Goal: Task Accomplishment & Management: Use online tool/utility

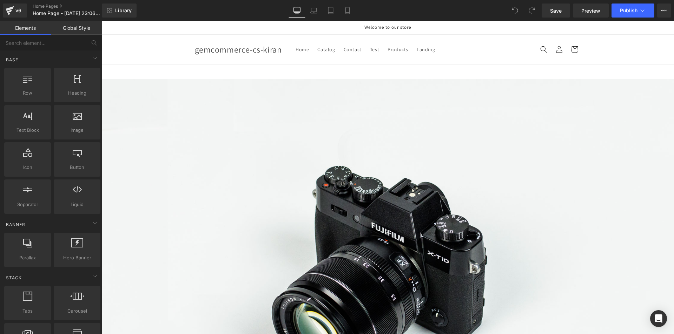
click at [635, 80] on div "Row Image Select your layout" at bounding box center [387, 291] width 572 height 453
click at [101, 65] on span at bounding box center [101, 65] width 0 height 0
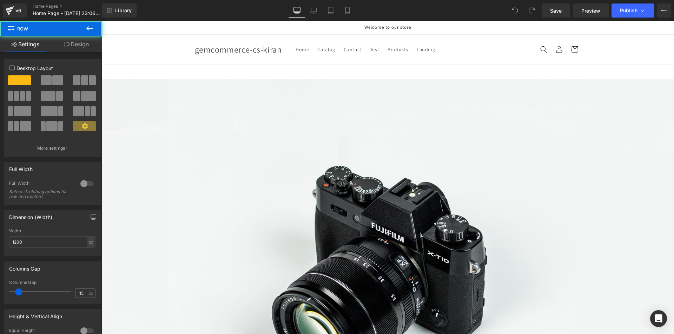
click at [101, 21] on link at bounding box center [101, 21] width 0 height 0
click at [101, 21] on icon at bounding box center [101, 21] width 0 height 0
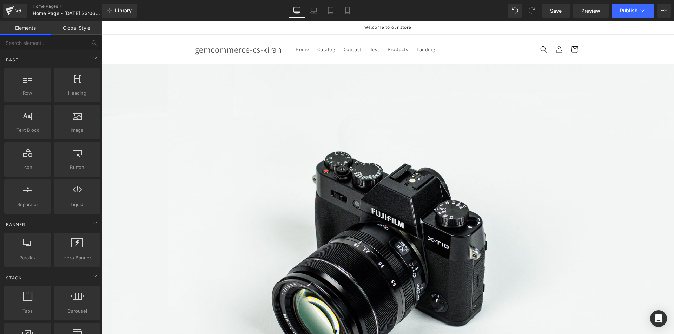
click at [233, 91] on img at bounding box center [387, 254] width 572 height 379
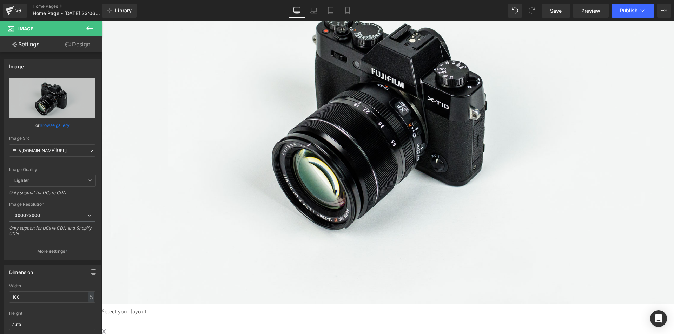
scroll to position [140, 0]
click at [101, 21] on icon at bounding box center [101, 21] width 0 height 0
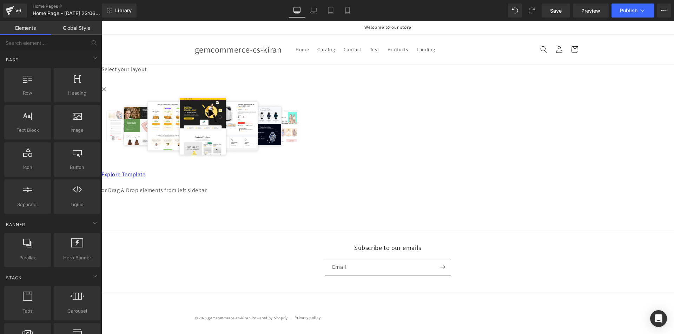
scroll to position [0, 0]
click at [38, 46] on input "text" at bounding box center [43, 42] width 86 height 15
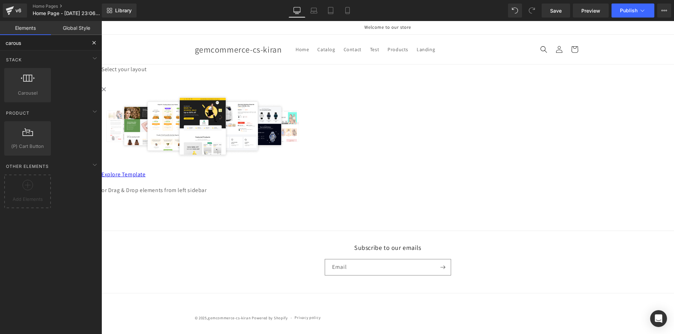
type input "carouse"
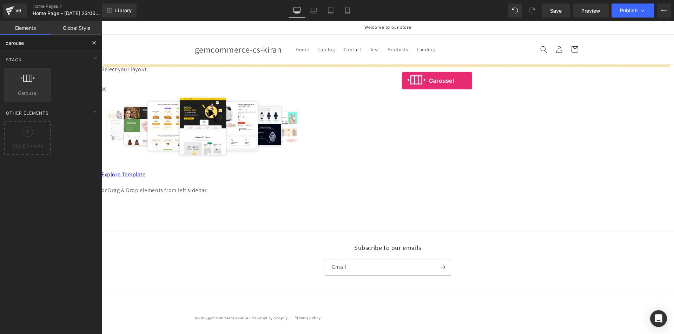
drag, startPoint x: 134, startPoint y: 103, endPoint x: 402, endPoint y: 81, distance: 269.1
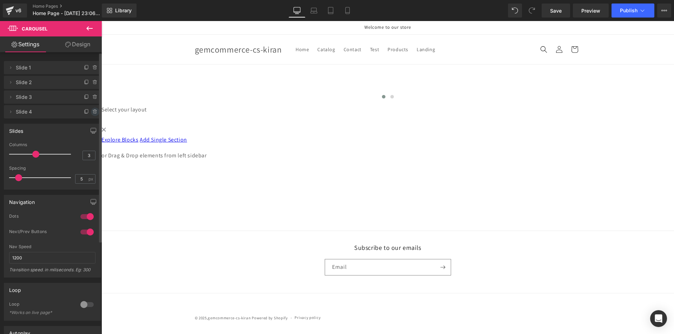
click at [93, 112] on icon at bounding box center [95, 112] width 6 height 6
click at [88, 112] on button "Delete" at bounding box center [88, 112] width 22 height 9
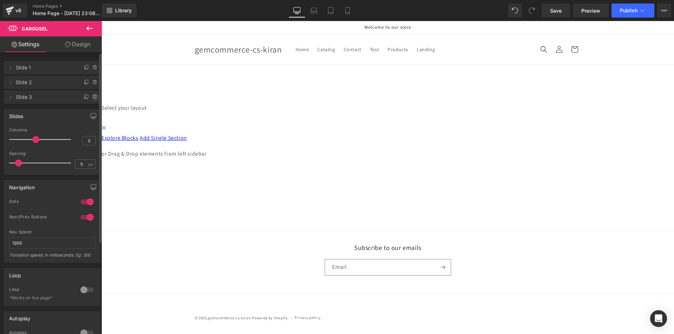
click at [93, 98] on icon at bounding box center [95, 97] width 6 height 6
click at [88, 99] on button "Delete" at bounding box center [88, 97] width 22 height 9
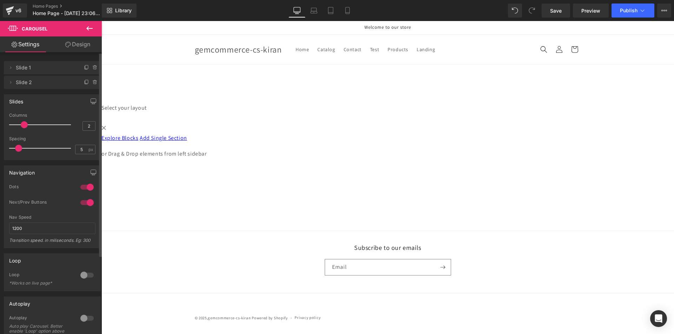
drag, startPoint x: 35, startPoint y: 126, endPoint x: 28, endPoint y: 126, distance: 7.0
click at [28, 126] on div at bounding box center [42, 125] width 58 height 14
type input "1"
drag, startPoint x: 25, startPoint y: 125, endPoint x: 19, endPoint y: 124, distance: 6.1
click at [19, 124] on div at bounding box center [42, 125] width 58 height 14
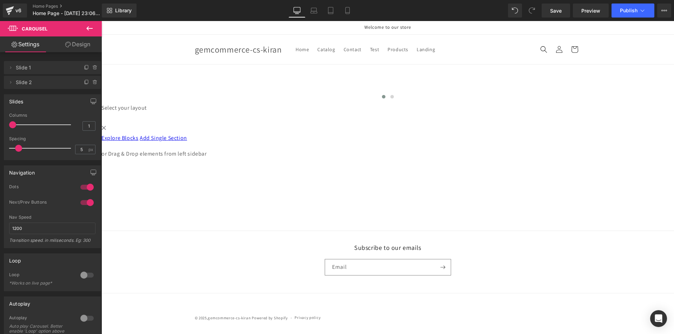
click at [91, 27] on icon at bounding box center [89, 28] width 8 height 8
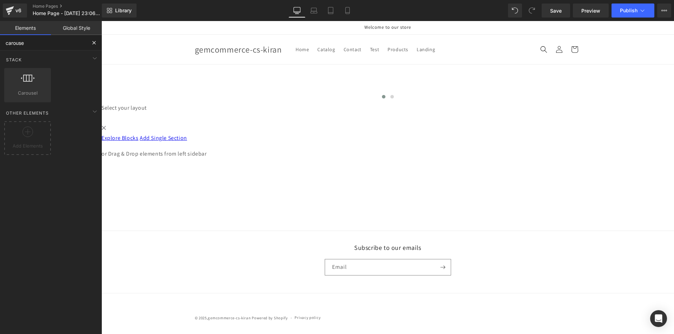
click at [41, 49] on input "carouse" at bounding box center [43, 42] width 86 height 15
type input "hero"
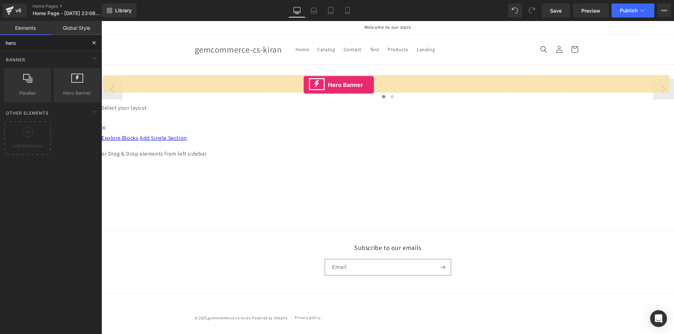
drag, startPoint x: 169, startPoint y: 94, endPoint x: 304, endPoint y: 85, distance: 134.7
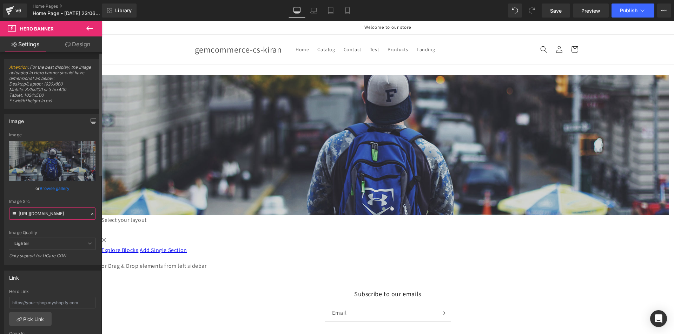
click at [46, 215] on input "[URL][DOMAIN_NAME]" at bounding box center [52, 214] width 86 height 12
paste input "[DOMAIN_NAME][URL][DOMAIN_NAME]"
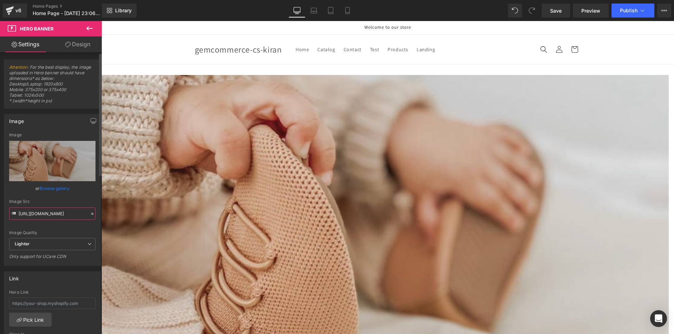
type input "[URL][DOMAIN_NAME]"
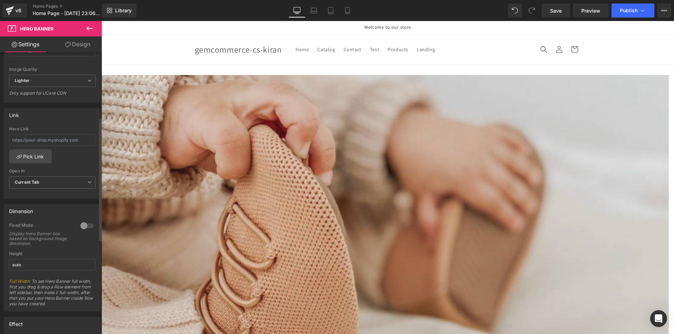
scroll to position [175, 0]
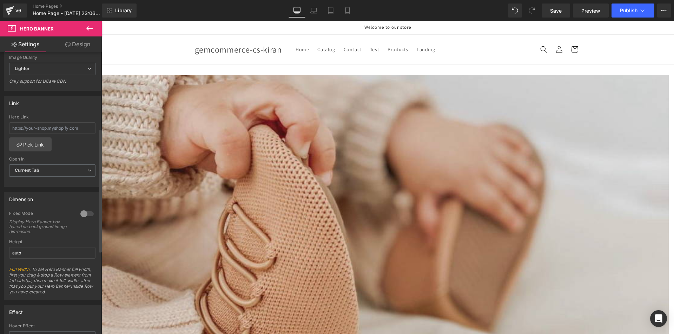
click at [30, 261] on div "Height auto" at bounding box center [52, 253] width 86 height 27
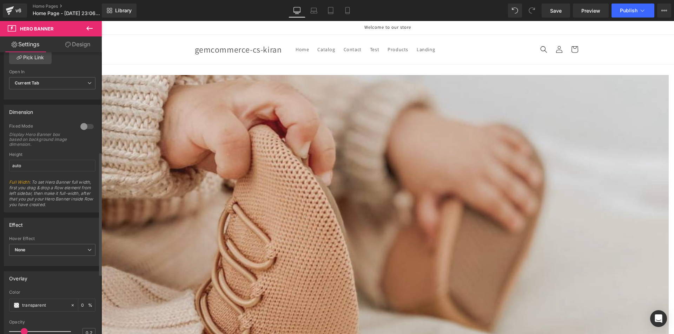
scroll to position [281, 0]
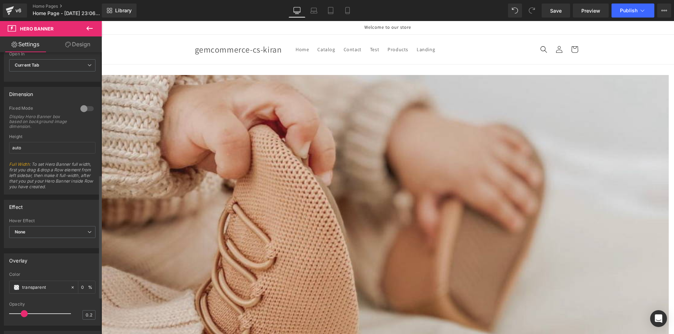
click at [57, 233] on span "None" at bounding box center [52, 232] width 86 height 12
click at [45, 254] on li "Zoom" at bounding box center [51, 255] width 84 height 11
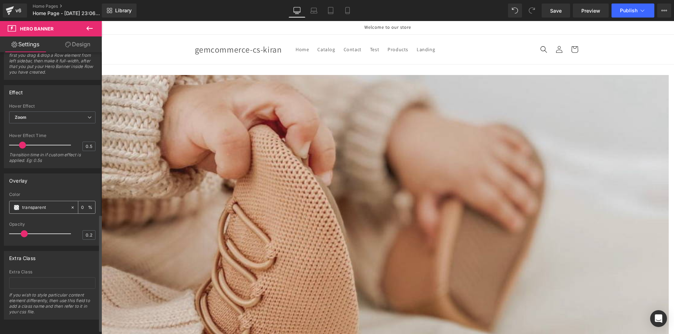
scroll to position [401, 0]
click at [88, 27] on icon at bounding box center [89, 28] width 8 height 8
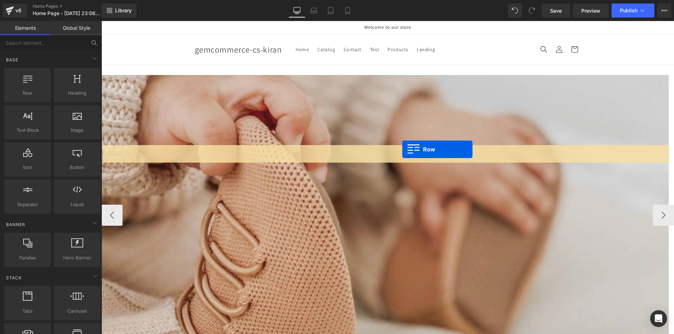
drag, startPoint x: 138, startPoint y: 109, endPoint x: 402, endPoint y: 150, distance: 267.3
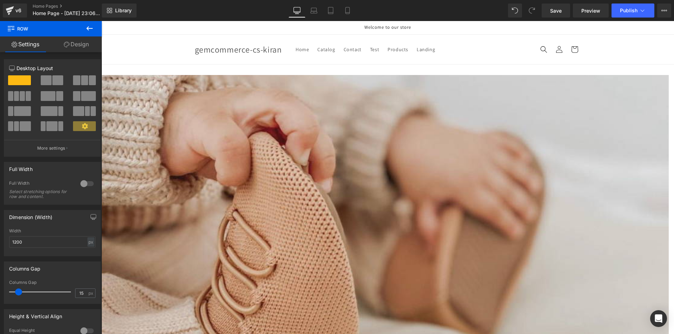
click at [90, 26] on icon at bounding box center [89, 28] width 8 height 8
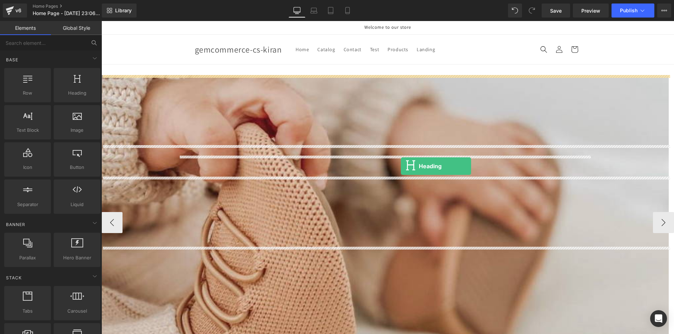
drag, startPoint x: 173, startPoint y: 106, endPoint x: 401, endPoint y: 166, distance: 236.1
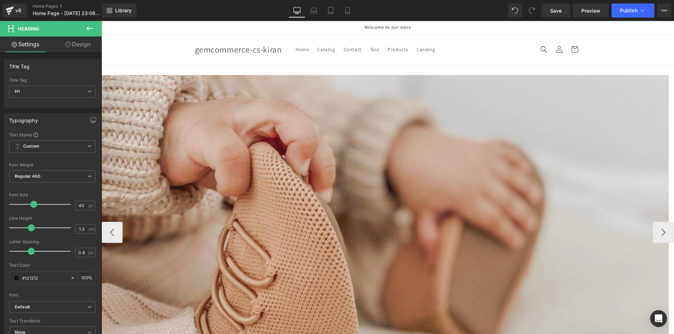
click at [101, 21] on span "Heading" at bounding box center [101, 21] width 0 height 0
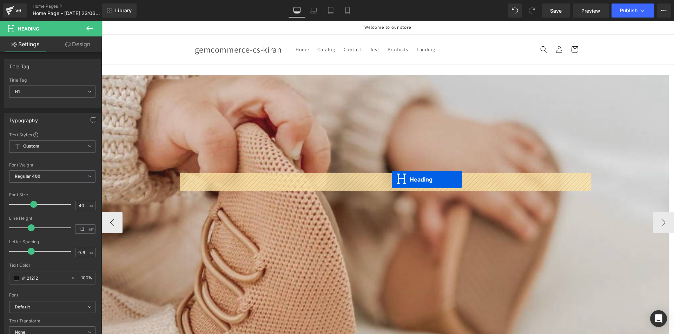
drag, startPoint x: 381, startPoint y: 84, endPoint x: 392, endPoint y: 180, distance: 96.7
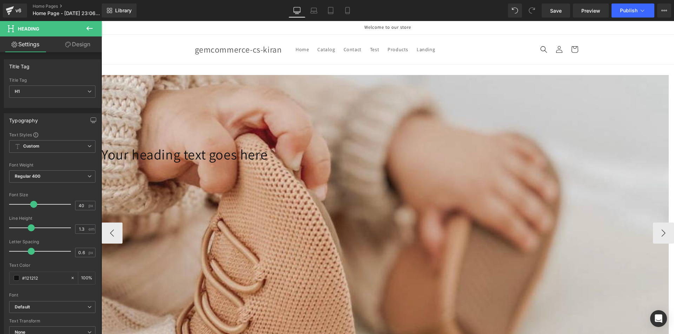
click at [101, 21] on span "Heading" at bounding box center [101, 21] width 0 height 0
click at [425, 164] on h1 "Your heading text goes here" at bounding box center [384, 154] width 567 height 18
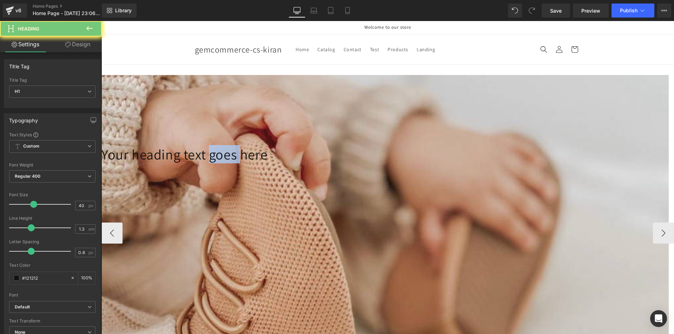
click at [425, 164] on h1 "Your heading text goes here" at bounding box center [384, 154] width 567 height 18
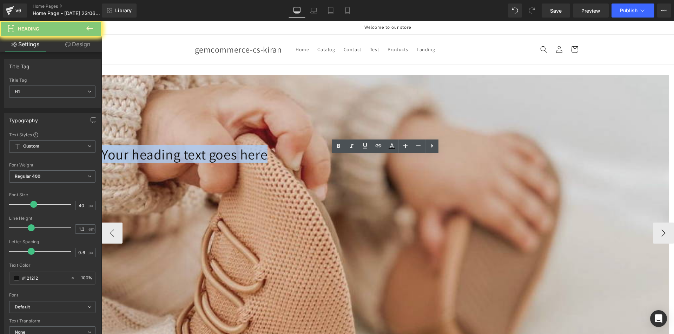
click at [425, 164] on h1 "Your heading text goes here" at bounding box center [384, 154] width 567 height 18
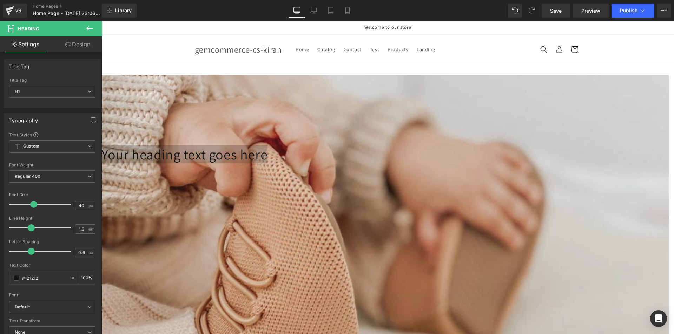
click at [87, 30] on icon at bounding box center [89, 28] width 8 height 8
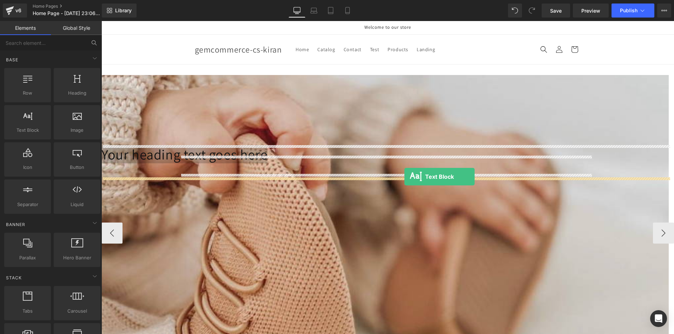
drag, startPoint x: 138, startPoint y: 144, endPoint x: 404, endPoint y: 177, distance: 268.0
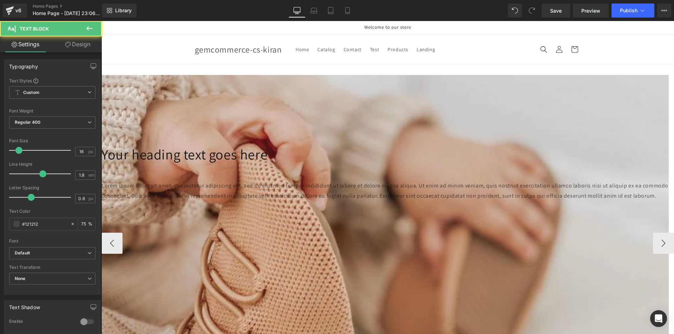
click at [332, 188] on p "Lorem ipsum dolor sit amet, consectetur adipiscing elit, sed do eiusmod tempor …" at bounding box center [384, 191] width 567 height 20
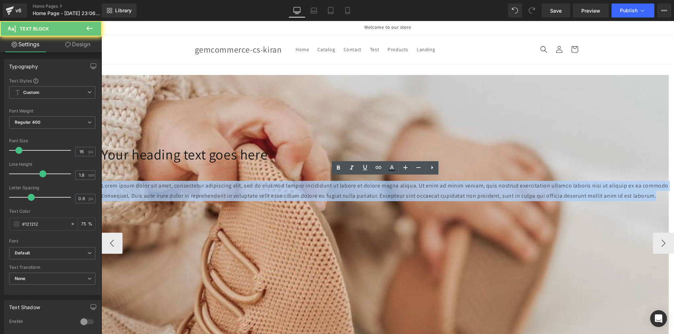
click at [332, 188] on p "Lorem ipsum dolor sit amet, consectetur adipiscing elit, sed do eiusmod tempor …" at bounding box center [384, 191] width 567 height 20
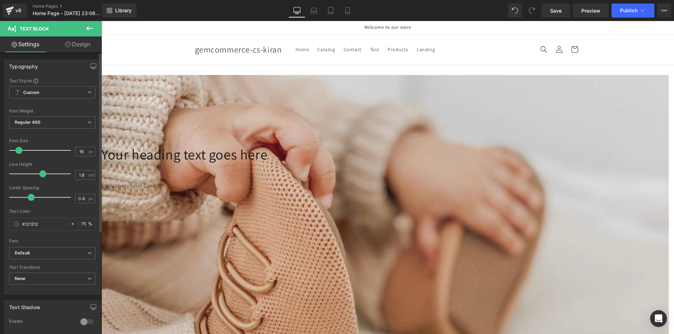
scroll to position [35, 0]
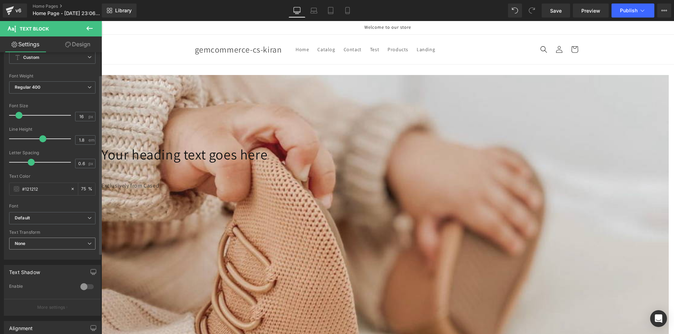
click at [56, 241] on span "None" at bounding box center [52, 244] width 86 height 12
click at [59, 228] on div "Default Default Open Font Manager" at bounding box center [51, 220] width 84 height 16
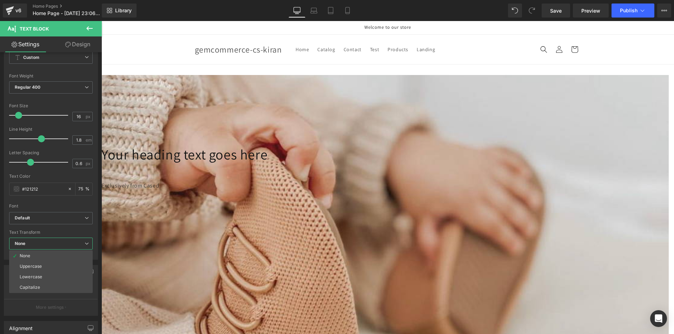
click at [291, 181] on body "Skip to content Your cart is empty Continue shopping Have an account? Log in to…" at bounding box center [387, 294] width 572 height 546
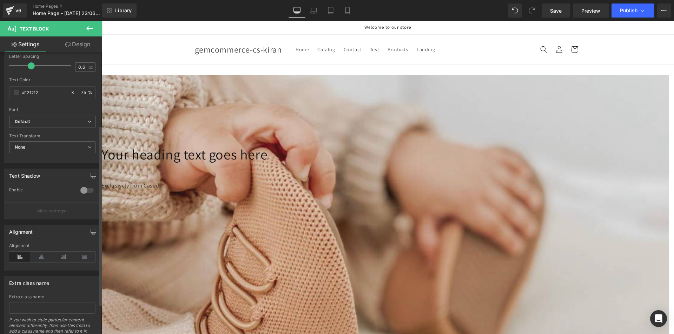
scroll to position [140, 0]
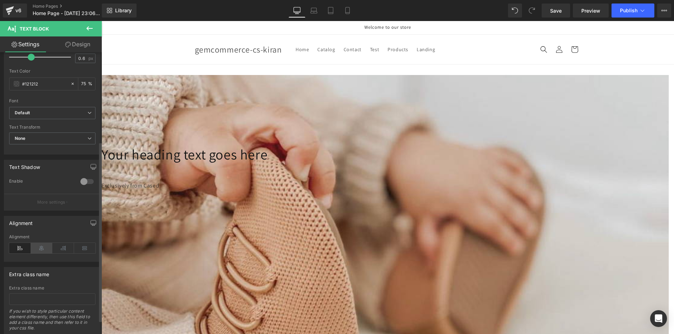
click at [39, 248] on icon at bounding box center [42, 248] width 22 height 11
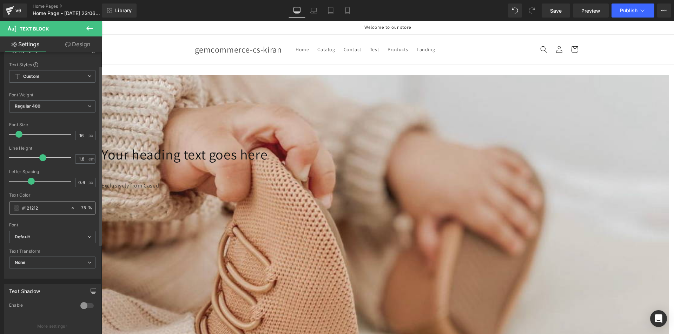
scroll to position [0, 0]
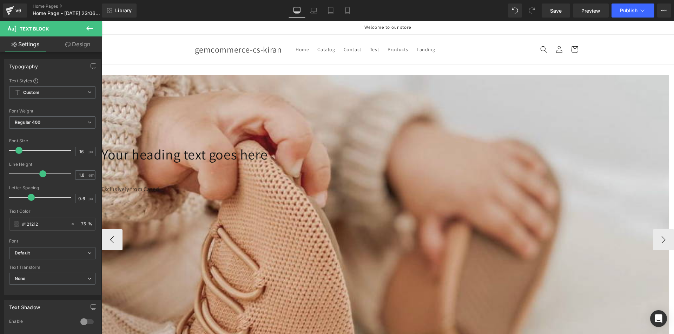
click at [101, 21] on span "Text Block" at bounding box center [101, 21] width 0 height 0
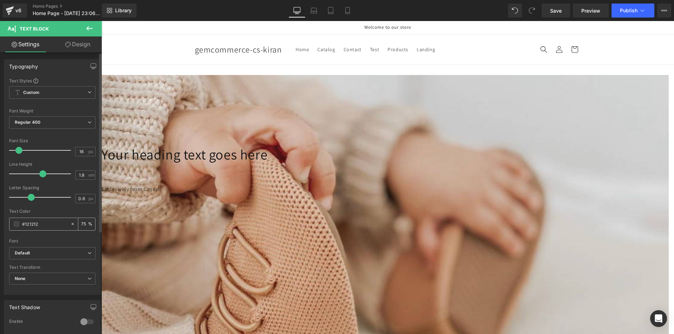
click at [23, 223] on input "#121212" at bounding box center [44, 224] width 45 height 8
click at [15, 226] on span at bounding box center [17, 224] width 6 height 6
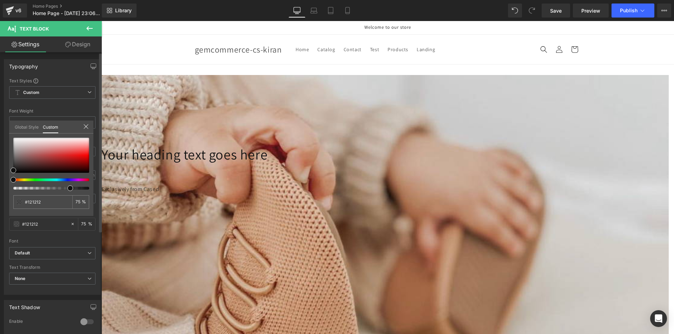
type input "11"
type input "10"
type input "3"
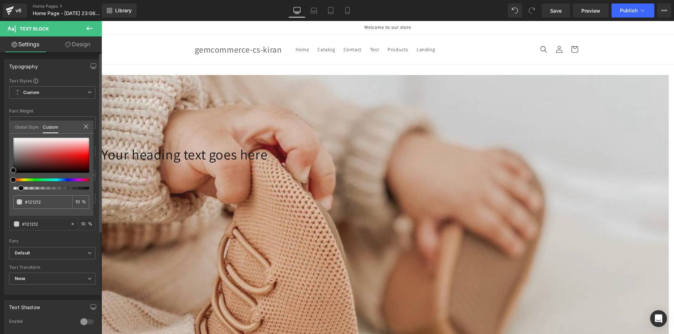
type input "3"
type input "0"
drag, startPoint x: 19, startPoint y: 187, endPoint x: 8, endPoint y: 187, distance: 10.5
click at [8, 187] on div "Typography Text Styles Custom Custom Setup Global Style Custom Setup Global Sty…" at bounding box center [52, 174] width 105 height 241
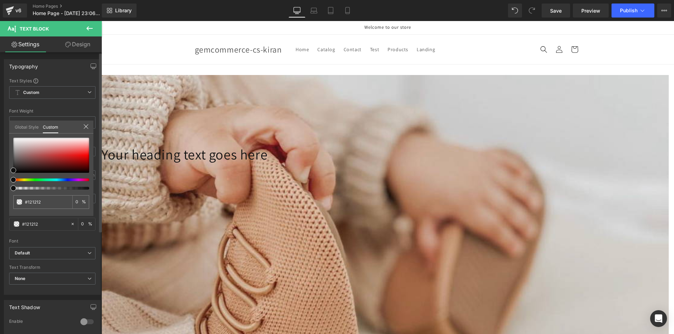
type input "70"
type input "72"
type input "100"
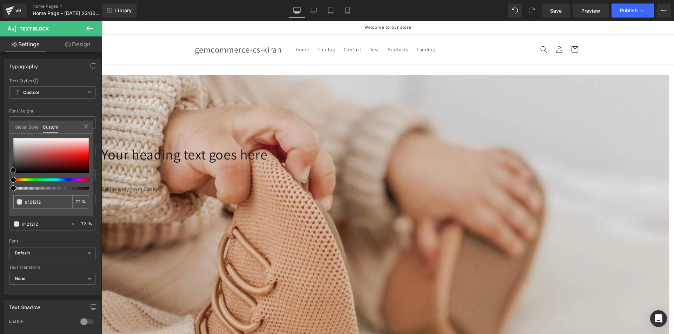
type input "100"
drag, startPoint x: 193, startPoint y: 208, endPoint x: 109, endPoint y: 186, distance: 87.6
click at [17, 141] on div at bounding box center [51, 155] width 76 height 35
type input "#e7e3e3"
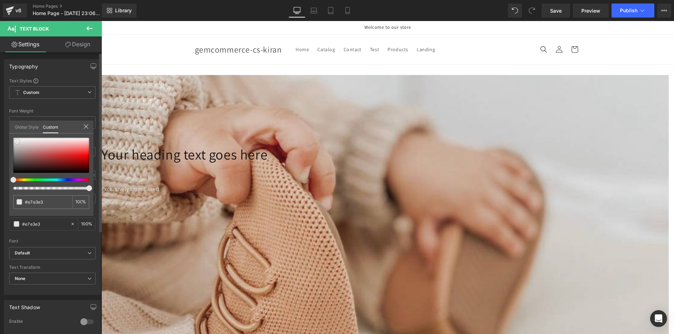
type input "#edecec"
type input "#ffffff"
drag, startPoint x: 17, startPoint y: 141, endPoint x: 12, endPoint y: 135, distance: 7.7
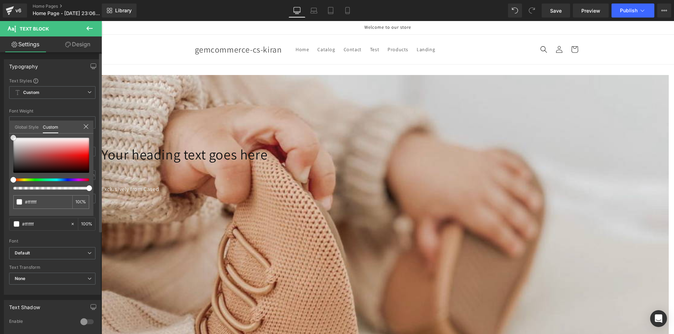
click at [12, 135] on span at bounding box center [14, 138] width 6 height 6
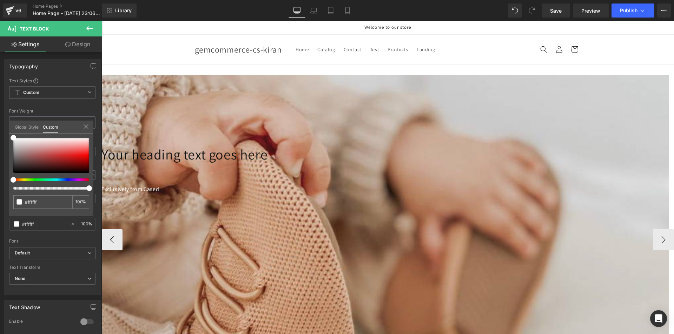
click at [410, 164] on body "Skip to content Your cart is empty Continue shopping Have an account? Log in to…" at bounding box center [387, 296] width 572 height 550
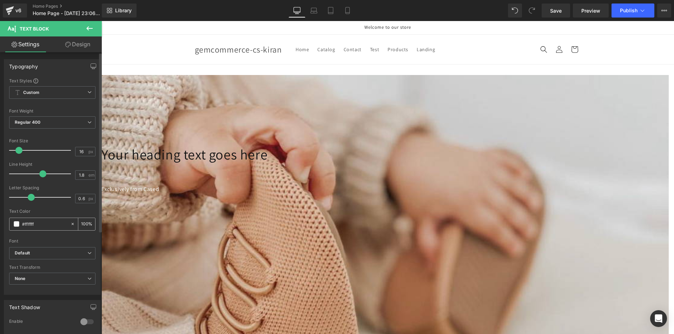
click at [17, 226] on span at bounding box center [17, 224] width 6 height 6
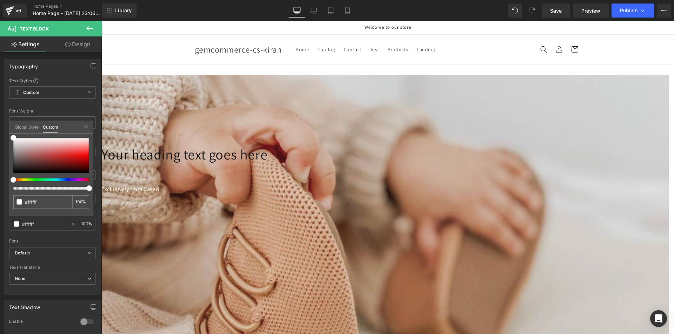
click at [396, 164] on body "Skip to content Your cart is empty Continue shopping Have an account? Log in to…" at bounding box center [387, 296] width 572 height 550
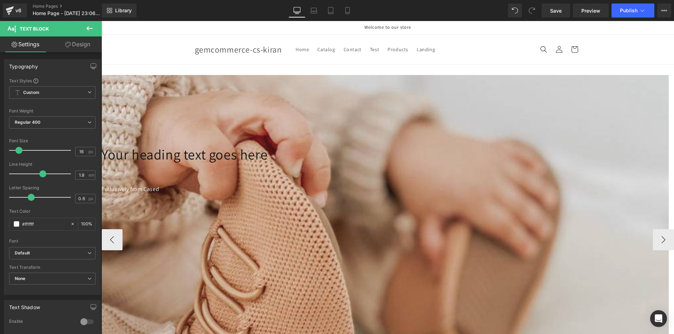
click at [101, 21] on span "Heading" at bounding box center [101, 21] width 0 height 0
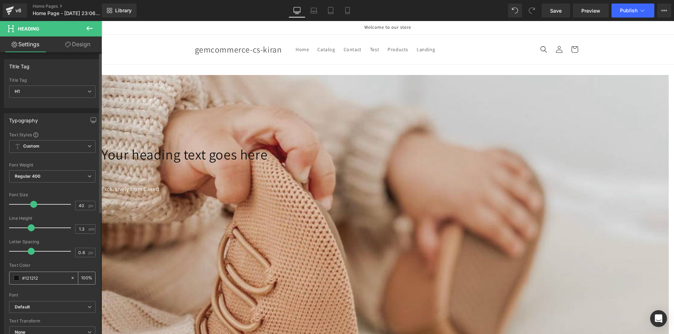
click at [18, 278] on span at bounding box center [17, 279] width 6 height 6
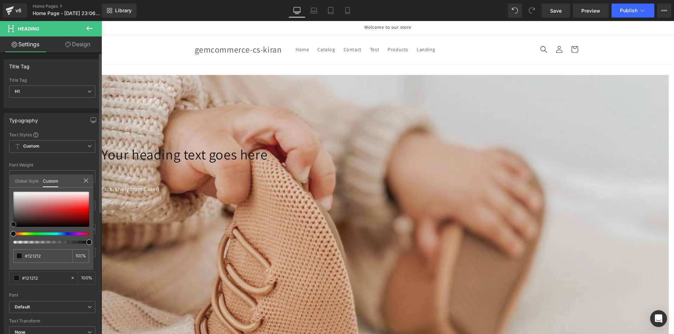
type input "#cec4c4"
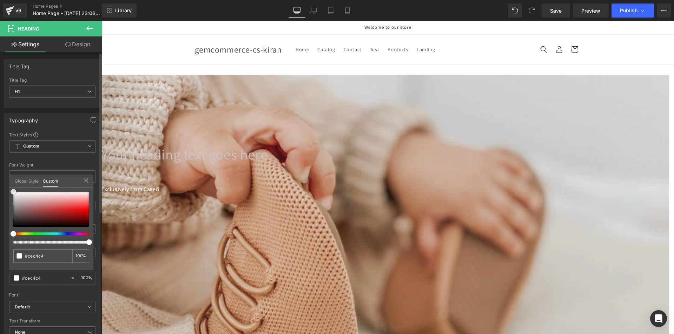
type input "#fcfcfc"
type input "#ffffff"
click at [7, 185] on div "Typography Text Styles Custom Custom Setup Global Style Custom Setup Global Sty…" at bounding box center [52, 228] width 105 height 241
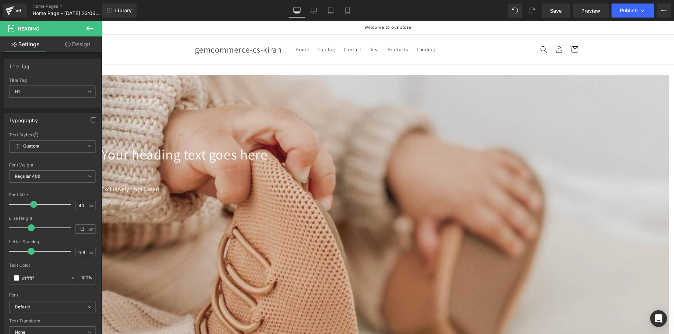
click at [467, 210] on body "Skip to content Your cart is empty Continue shopping Have an account? Log in to…" at bounding box center [387, 296] width 572 height 550
click at [85, 27] on icon at bounding box center [89, 28] width 8 height 8
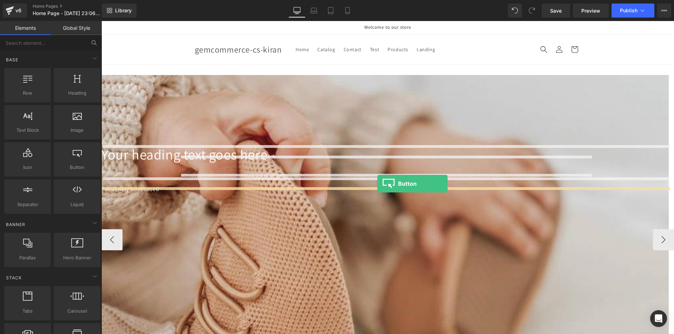
drag, startPoint x: 182, startPoint y: 184, endPoint x: 377, endPoint y: 184, distance: 195.5
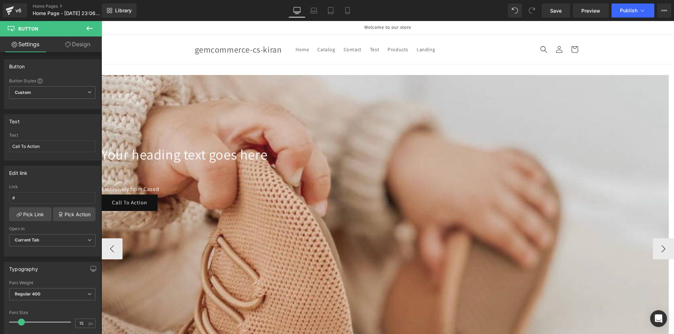
click at [431, 195] on div "Call To Action" at bounding box center [384, 203] width 567 height 16
click at [443, 283] on div "200px" at bounding box center [384, 318] width 567 height 70
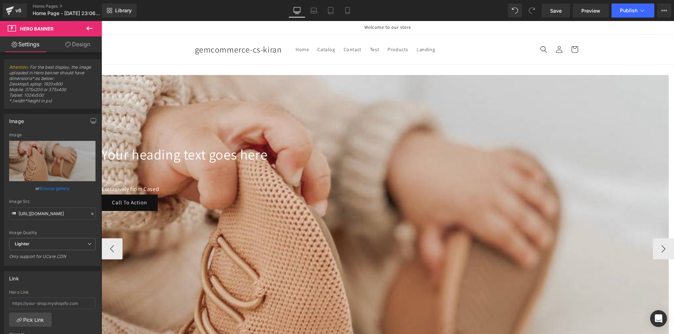
click at [101, 21] on span "Hero Banner" at bounding box center [101, 21] width 0 height 0
click at [101, 21] on icon at bounding box center [101, 21] width 0 height 0
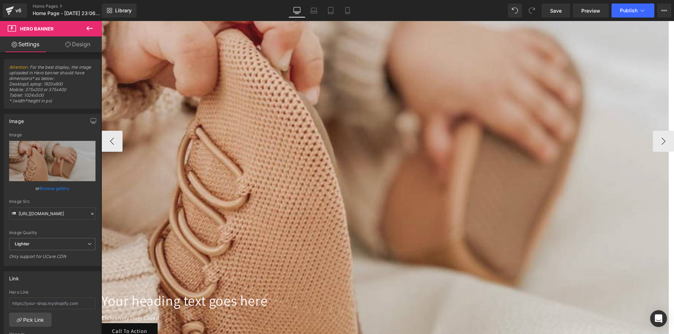
scroll to position [155, 0]
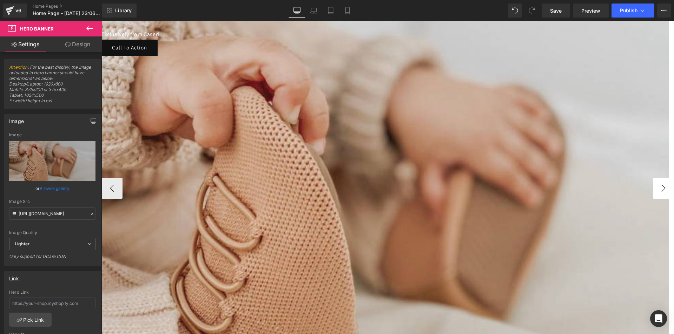
click at [659, 178] on button "›" at bounding box center [663, 188] width 21 height 21
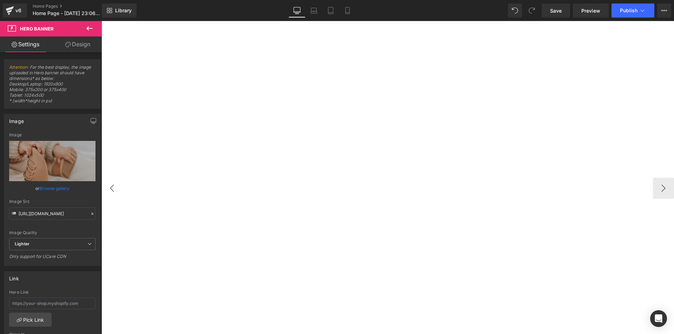
click at [111, 178] on button "‹" at bounding box center [111, 188] width 21 height 21
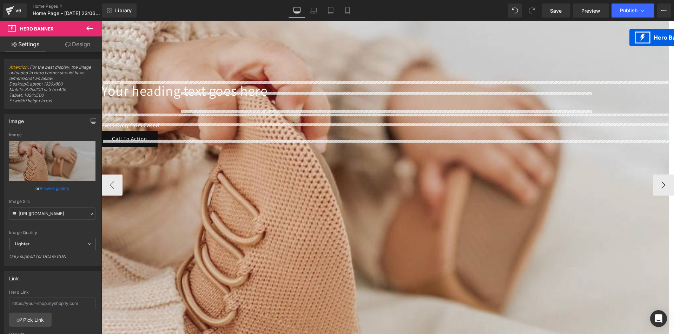
scroll to position [43, 0]
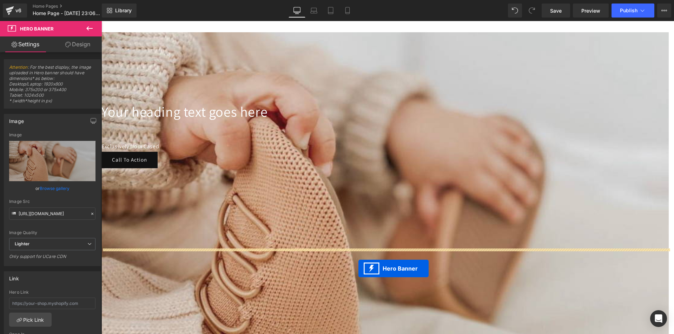
drag, startPoint x: 371, startPoint y: 122, endPoint x: 358, endPoint y: 269, distance: 147.6
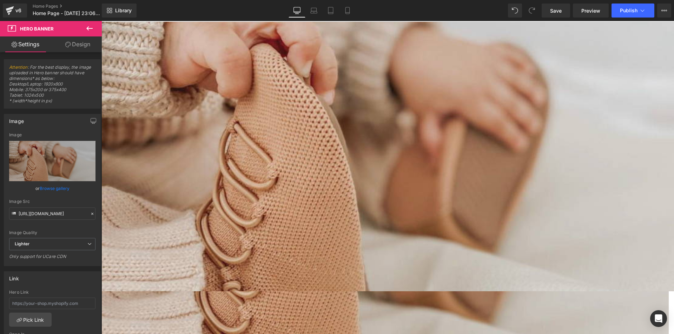
click at [662, 196] on button "›" at bounding box center [663, 206] width 21 height 21
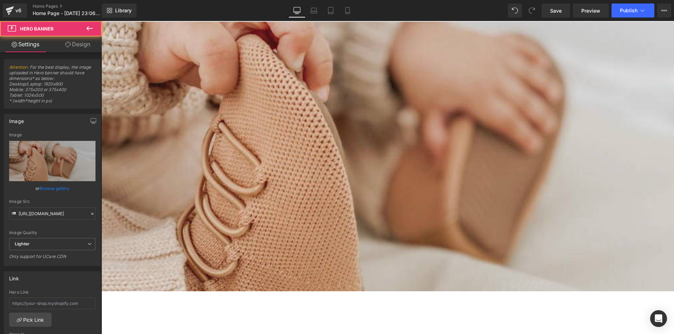
click at [101, 21] on div at bounding box center [101, 21] width 0 height 0
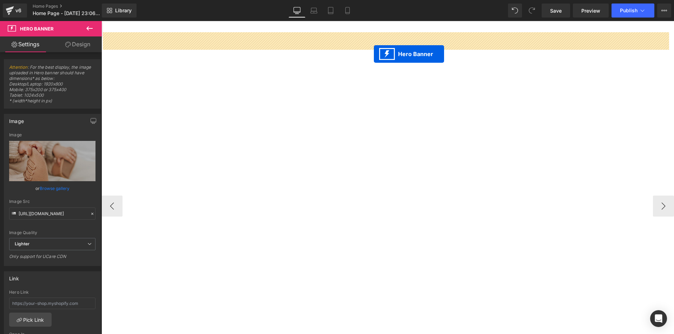
drag, startPoint x: 376, startPoint y: 236, endPoint x: 373, endPoint y: 52, distance: 183.9
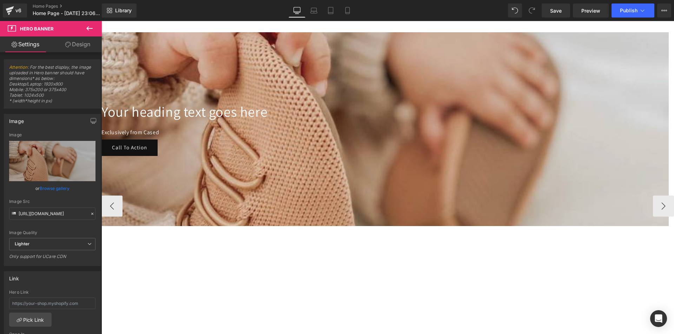
click at [586, 121] on h1 "Your heading text goes here" at bounding box center [384, 111] width 567 height 18
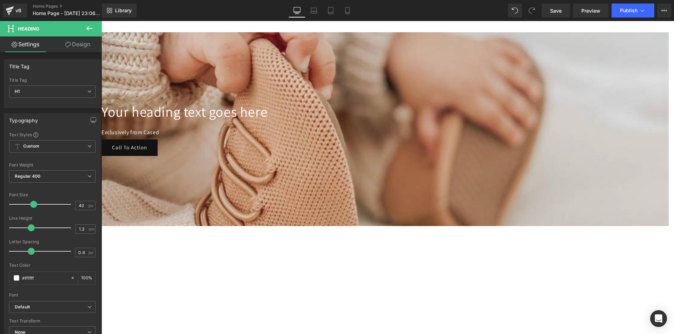
click at [91, 26] on icon at bounding box center [89, 28] width 8 height 8
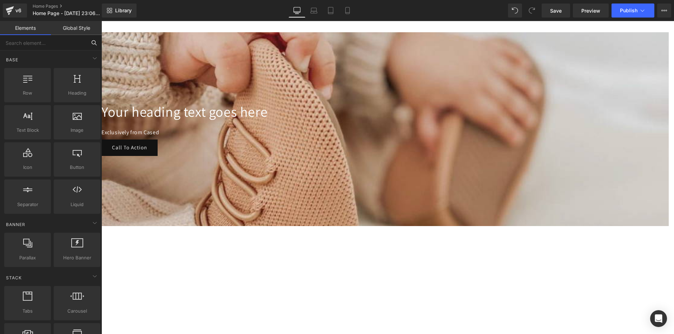
click at [55, 46] on input "text" at bounding box center [43, 42] width 86 height 15
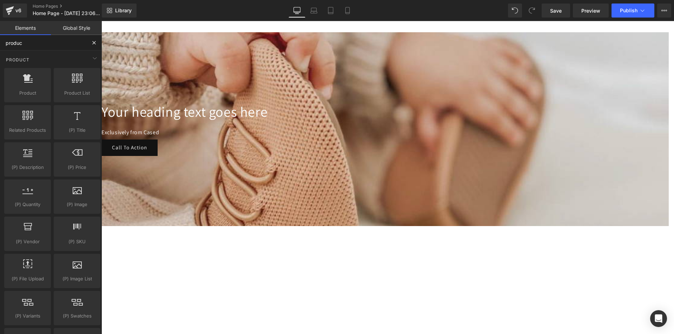
type input "product"
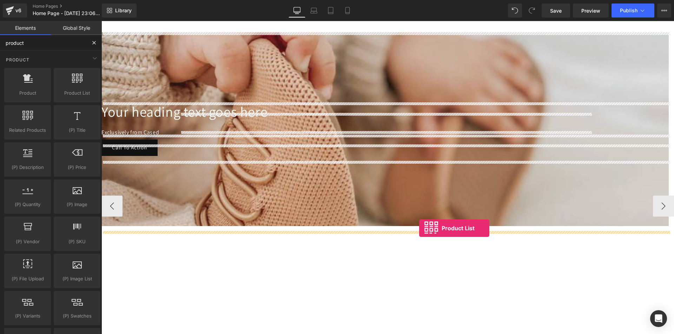
drag, startPoint x: 179, startPoint y: 102, endPoint x: 419, endPoint y: 228, distance: 271.0
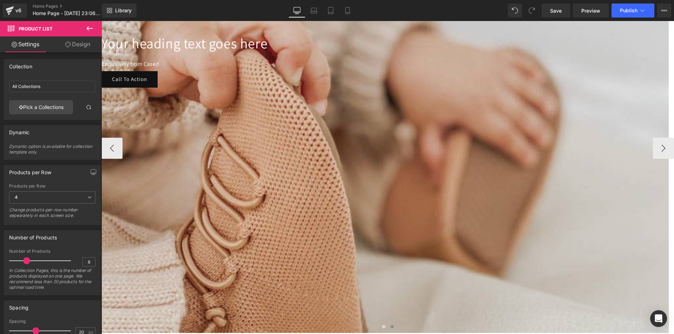
scroll to position [113, 0]
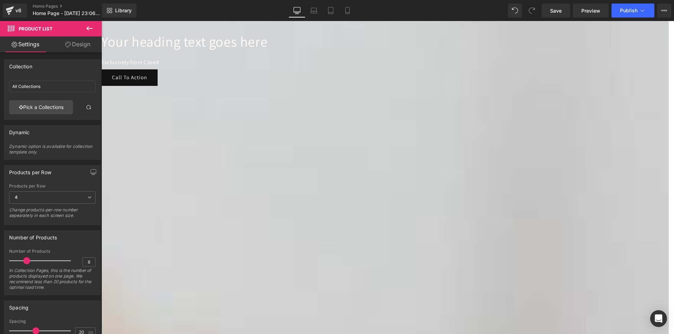
scroll to position [183, 0]
